Goal: Task Accomplishment & Management: Manage account settings

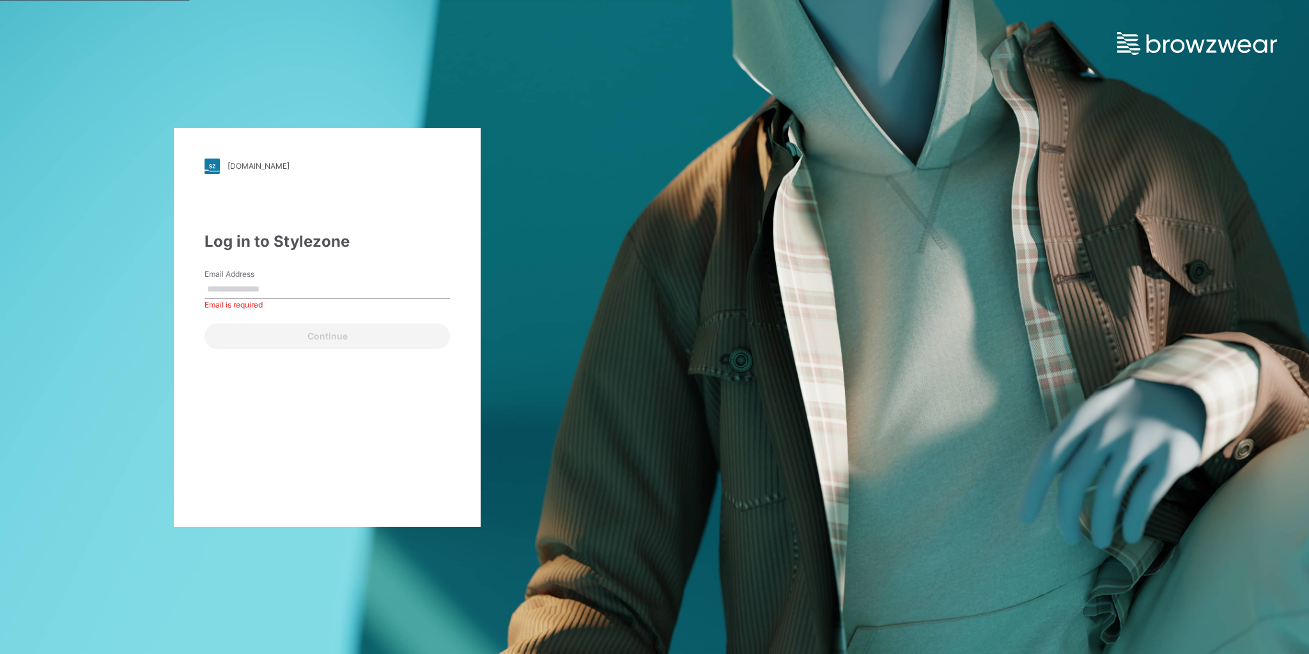
click at [709, 58] on div "walmart.stylezone.com Loading... Log in to Stylezone Email Address Email is req…" at bounding box center [654, 327] width 1309 height 654
